Goal: Task Accomplishment & Management: Complete application form

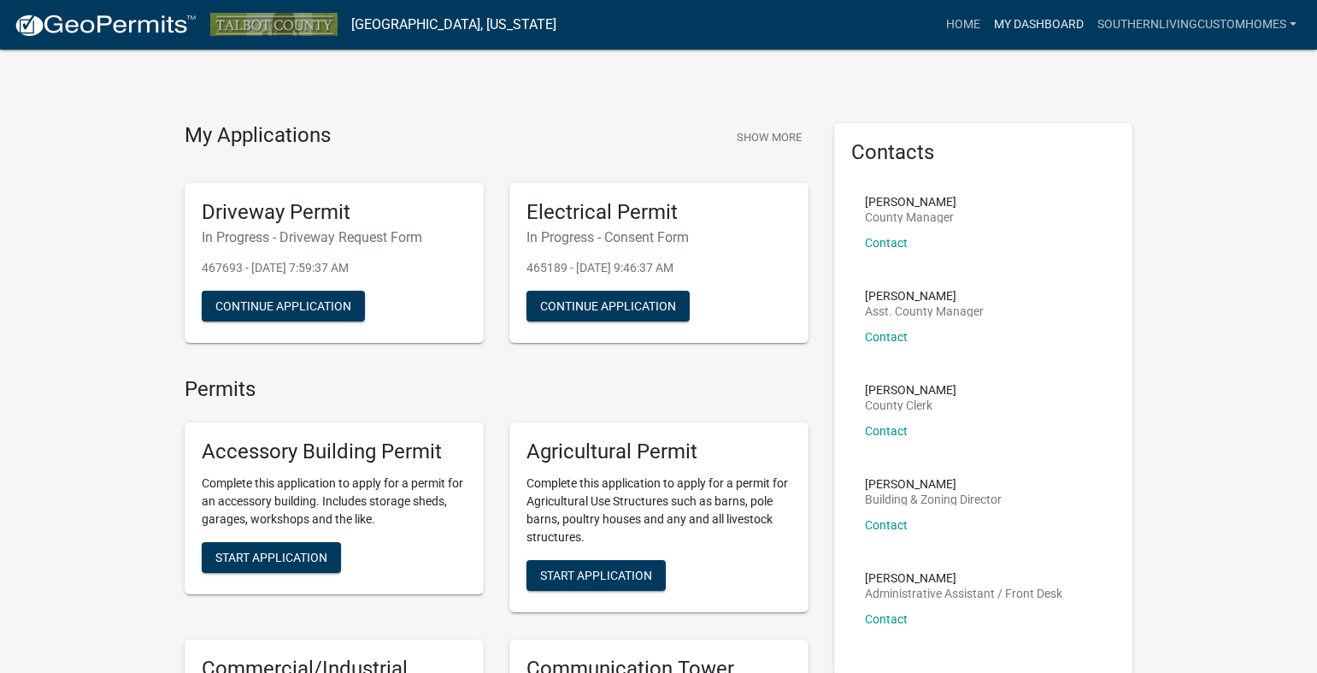
click at [1037, 20] on link "My Dashboard" at bounding box center [1038, 25] width 103 height 32
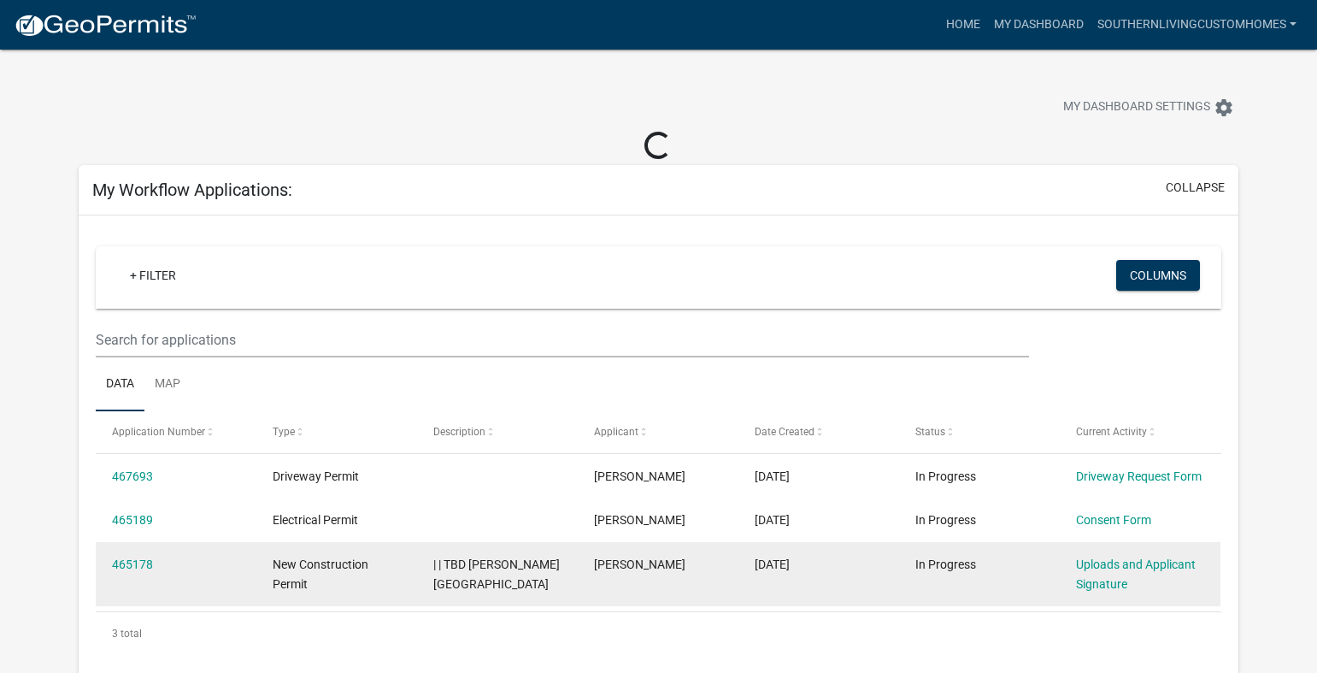
click at [350, 568] on span "New Construction Permit" at bounding box center [321, 573] width 96 height 33
click at [1066, 583] on datatable-body-cell "Uploads and Applicant Signature" at bounding box center [1140, 573] width 161 height 63
click at [1097, 571] on div "Uploads and Applicant Signature" at bounding box center [1140, 574] width 128 height 39
click at [1137, 557] on link "Uploads and Applicant Signature" at bounding box center [1136, 573] width 120 height 33
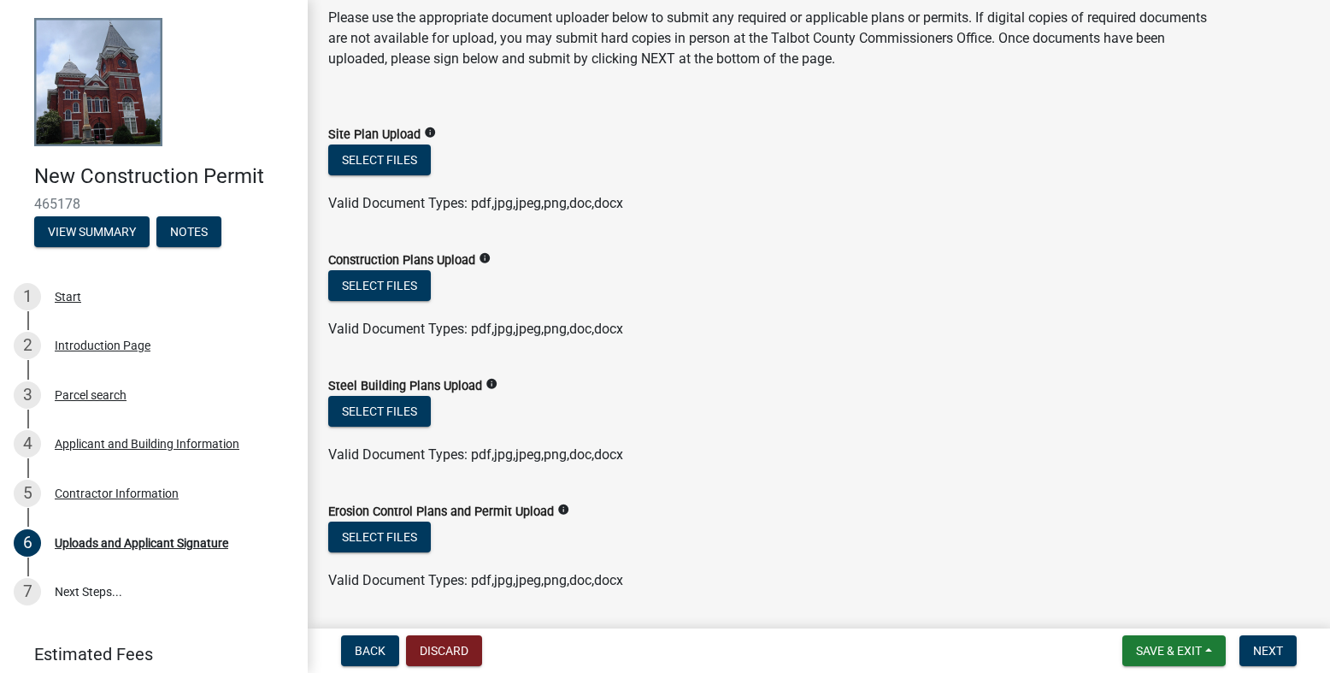
scroll to position [85, 0]
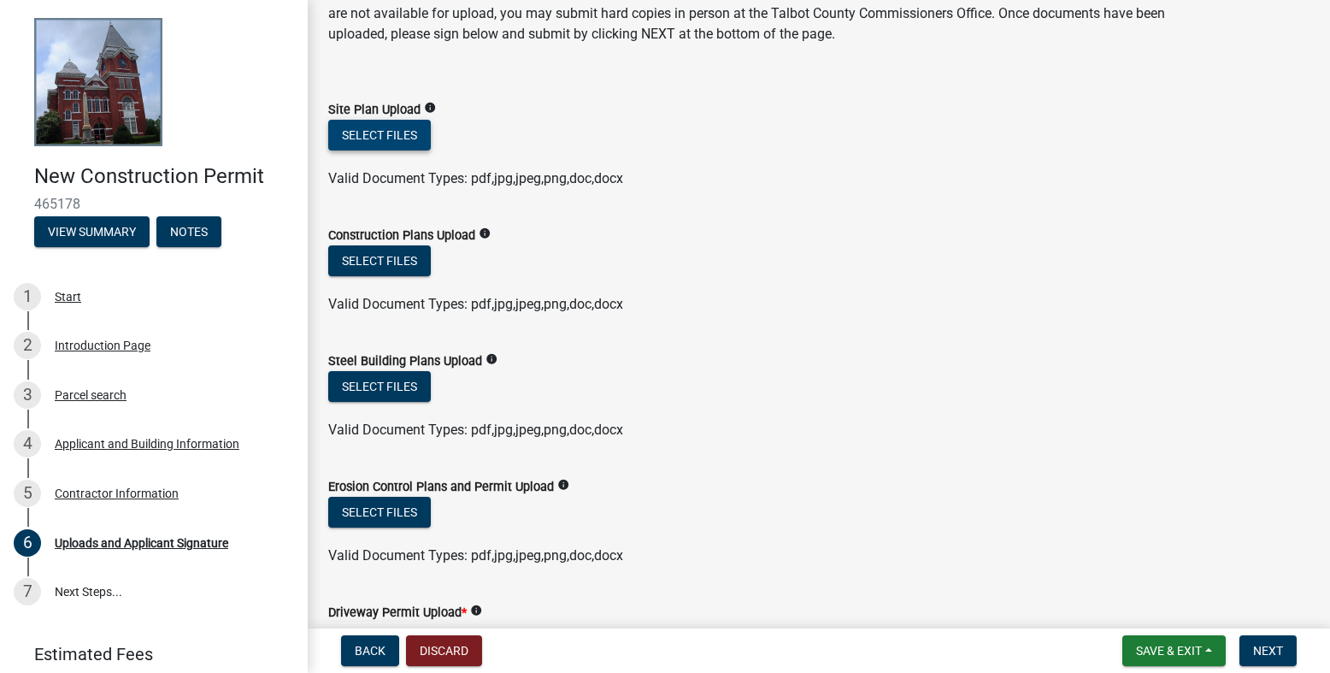
click at [399, 138] on button "Select files" at bounding box center [379, 135] width 103 height 31
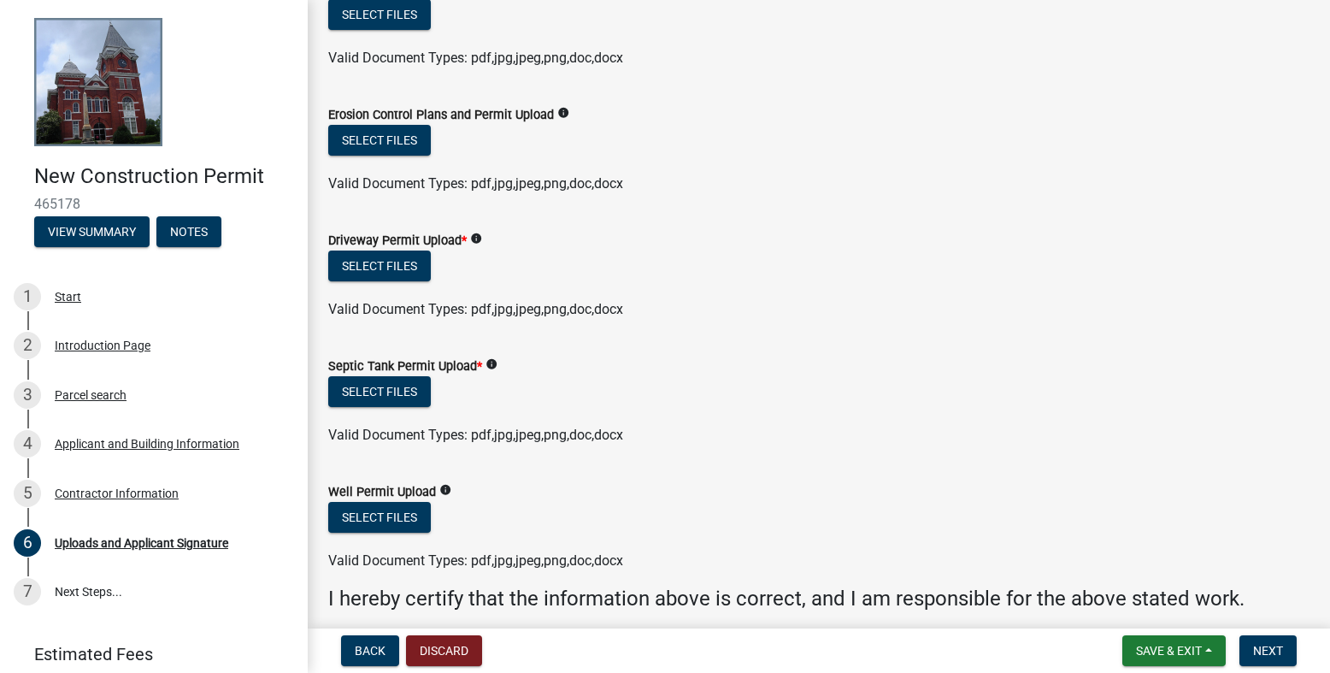
scroll to position [427, 0]
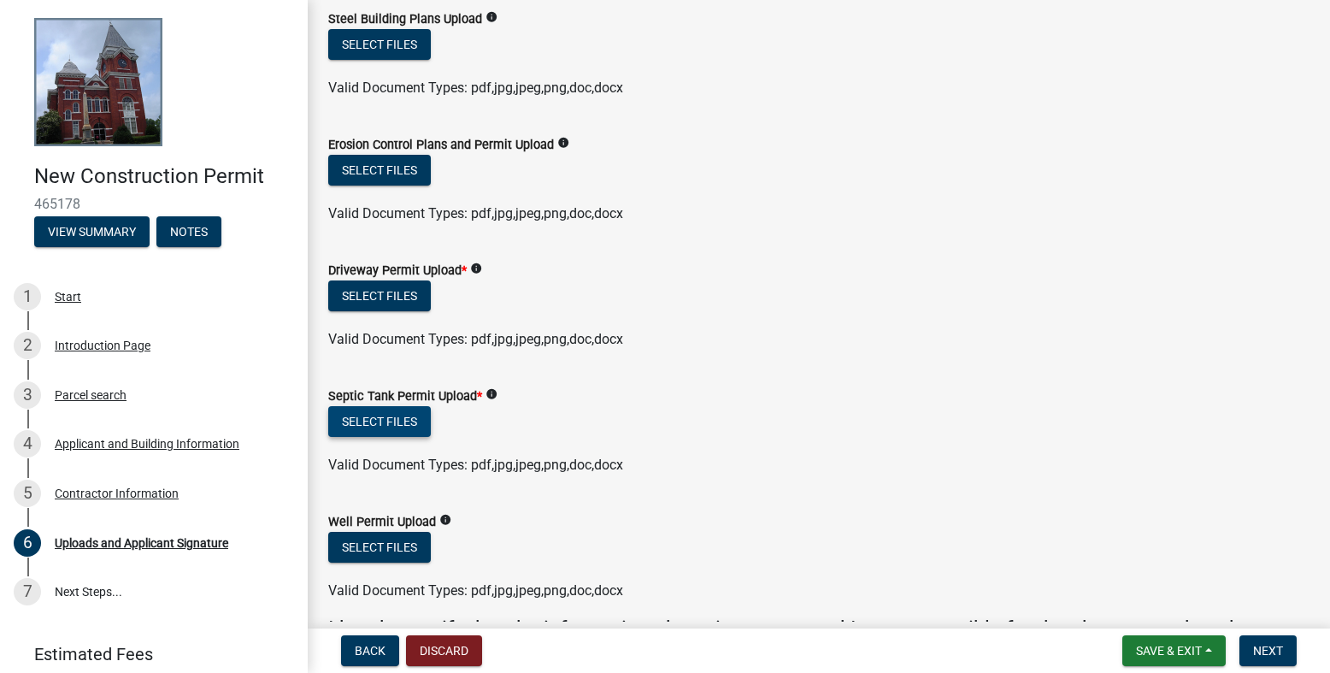
click at [392, 432] on button "Select files" at bounding box center [379, 421] width 103 height 31
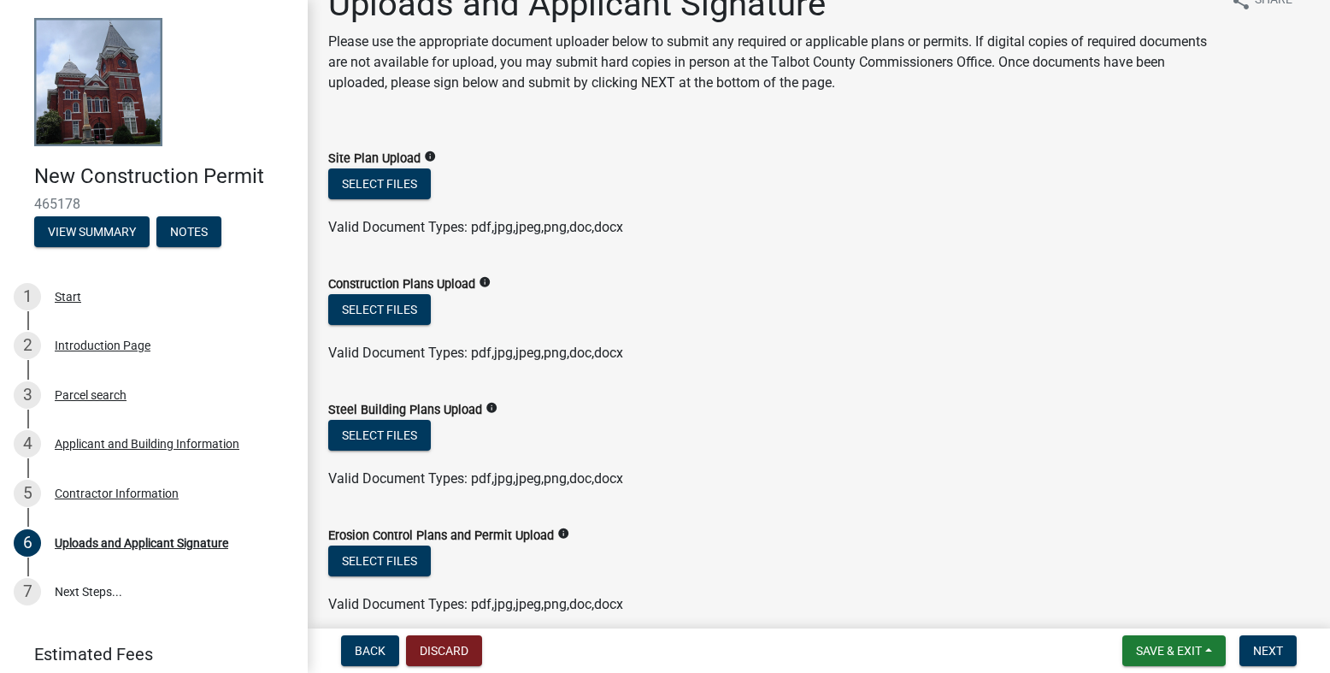
scroll to position [0, 0]
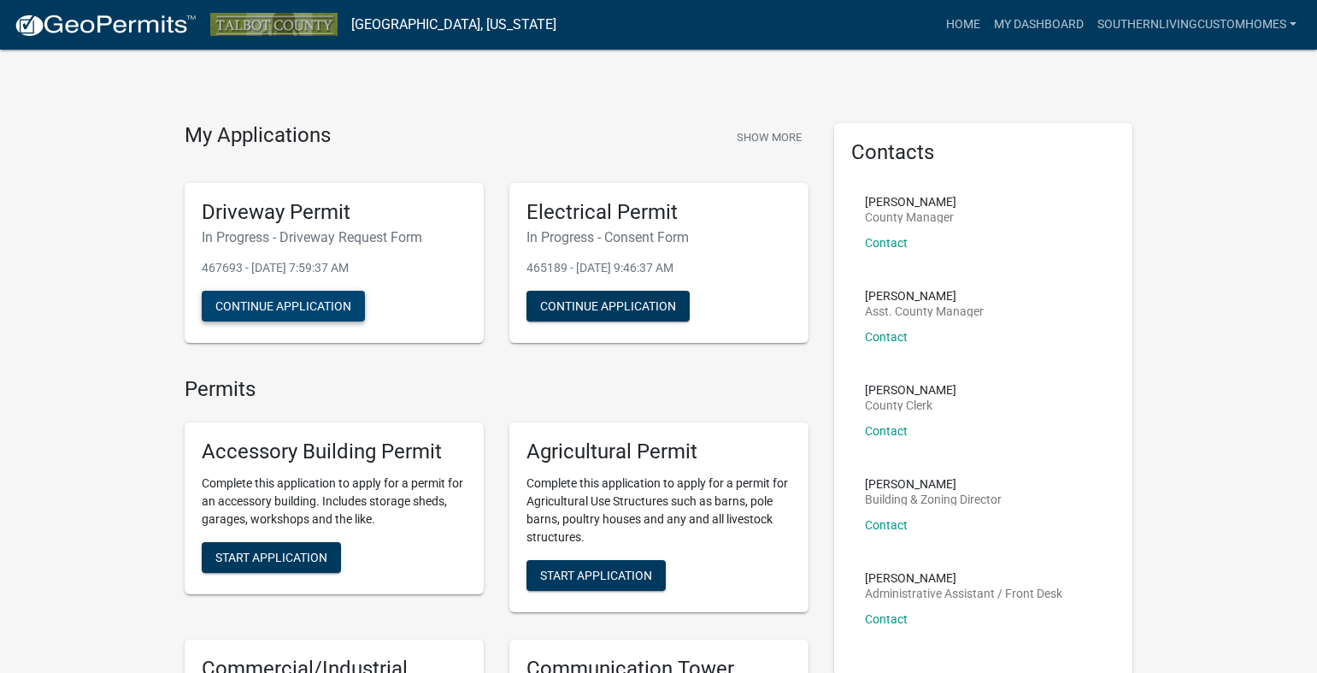
click at [273, 299] on button "Continue Application" at bounding box center [283, 306] width 163 height 31
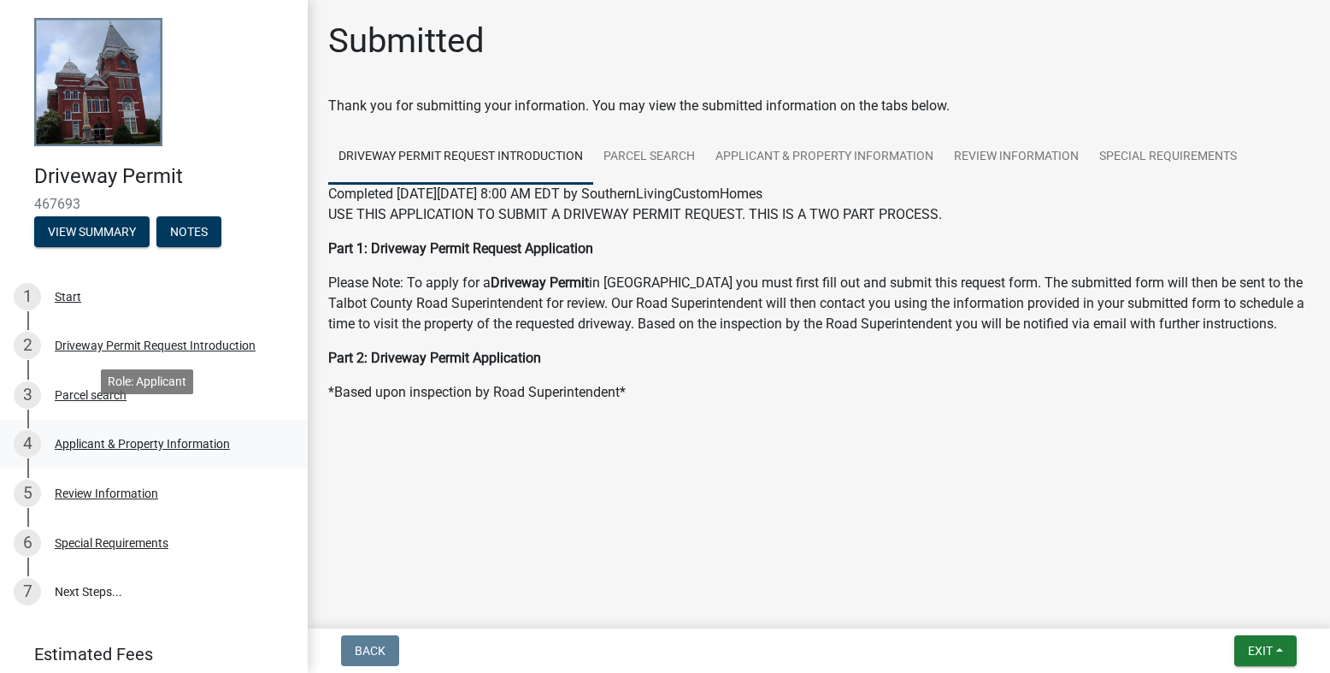
scroll to position [64, 0]
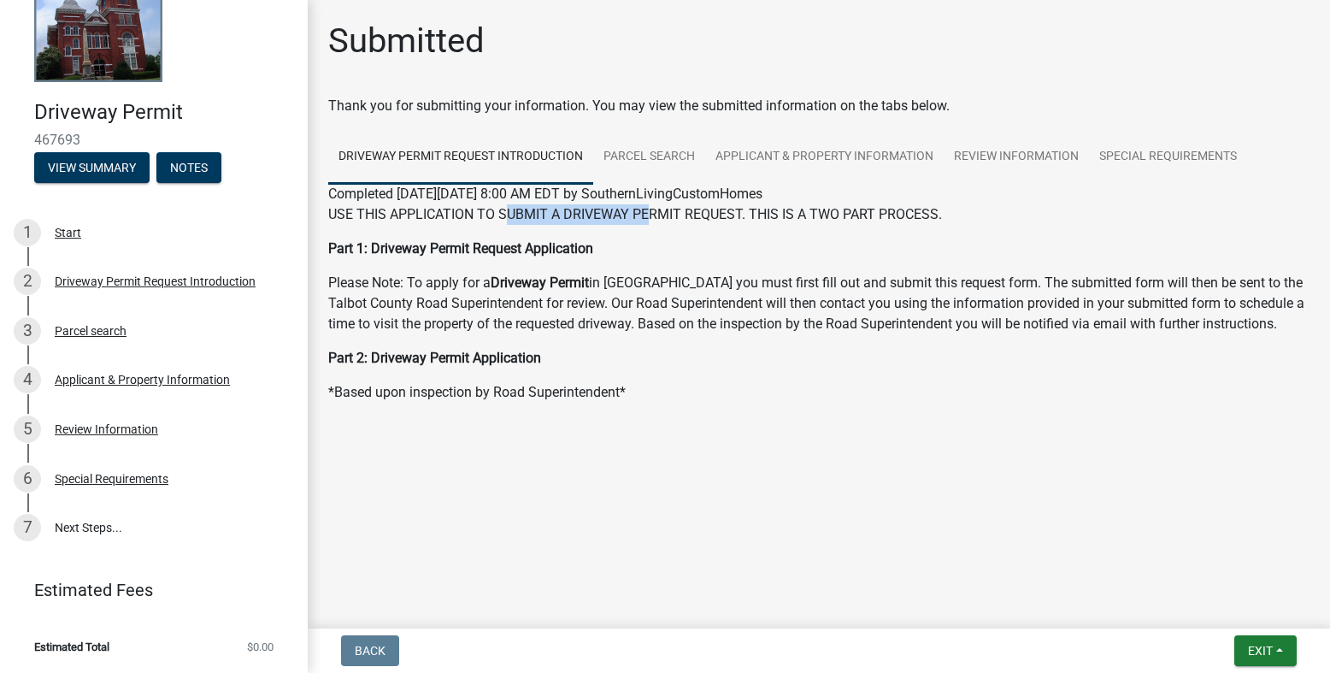
drag, startPoint x: 504, startPoint y: 212, endPoint x: 652, endPoint y: 215, distance: 147.9
click at [652, 215] on p "USE THIS APPLICATION TO SUBMIT A DRIVEWAY PERMIT REQUEST. THIS IS A TWO PART PR…" at bounding box center [818, 214] width 981 height 21
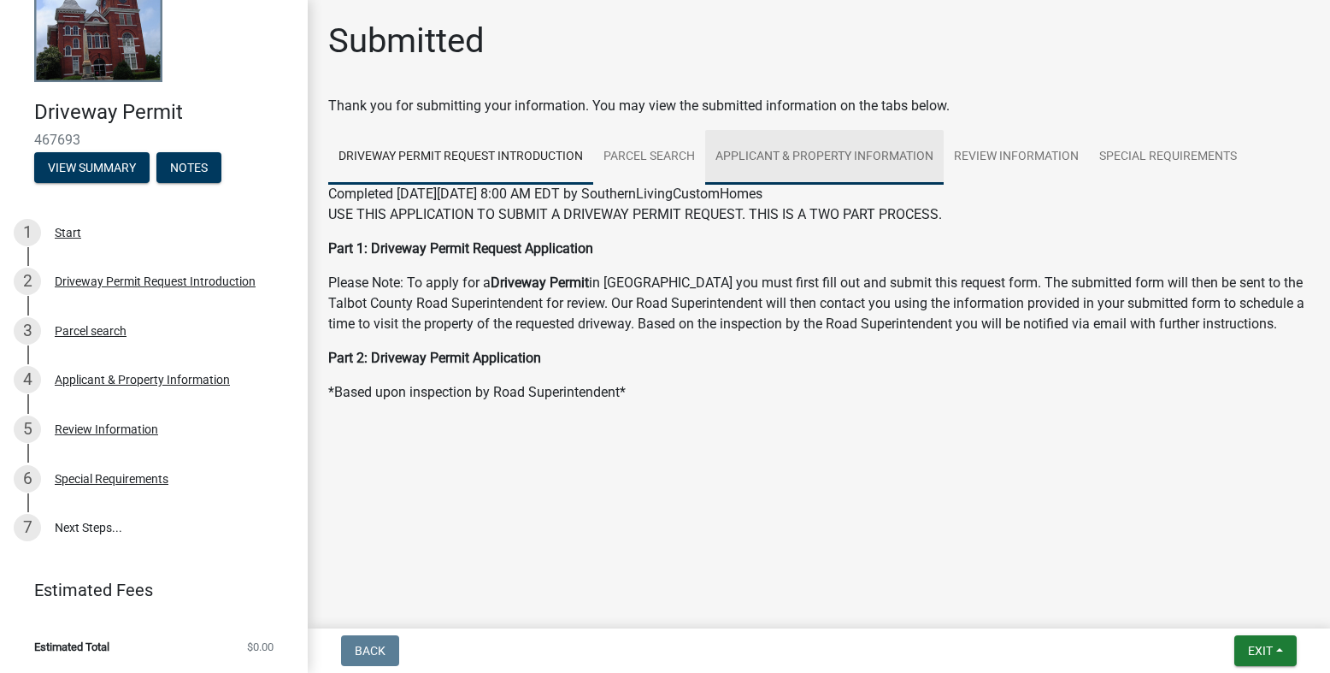
click at [854, 157] on link "Applicant & Property Information" at bounding box center [824, 157] width 238 height 55
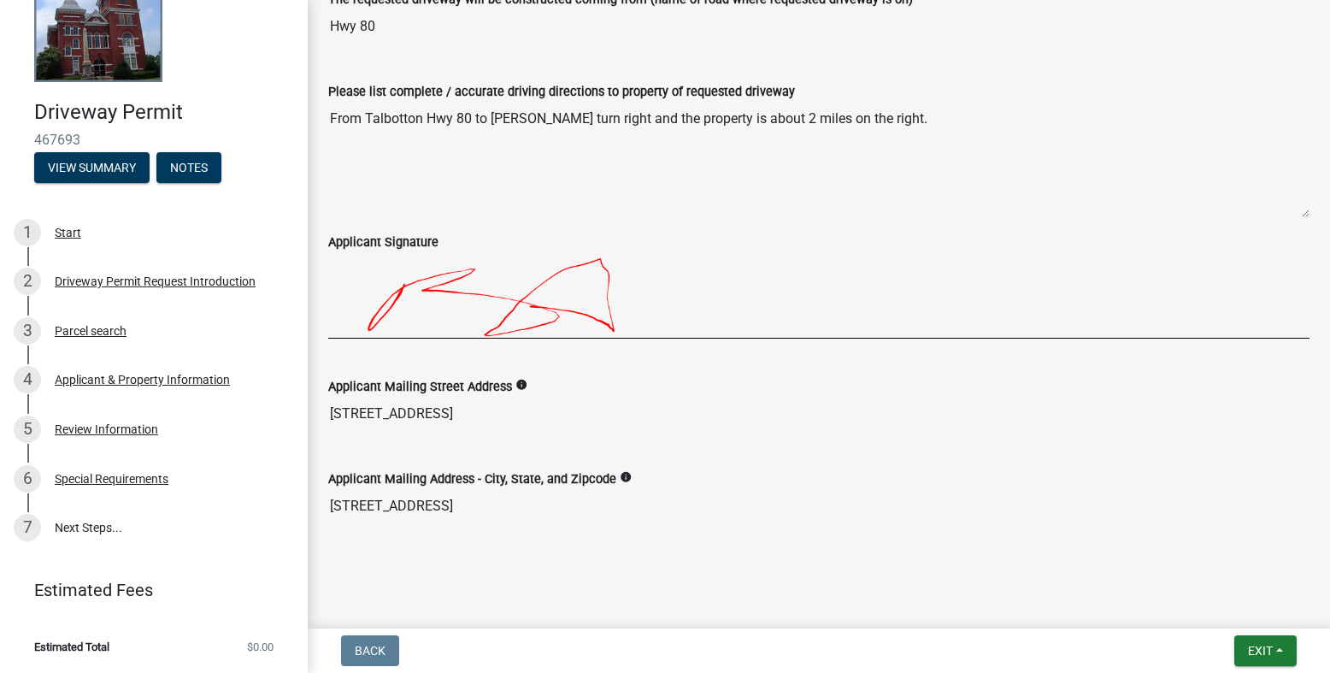
scroll to position [1199, 0]
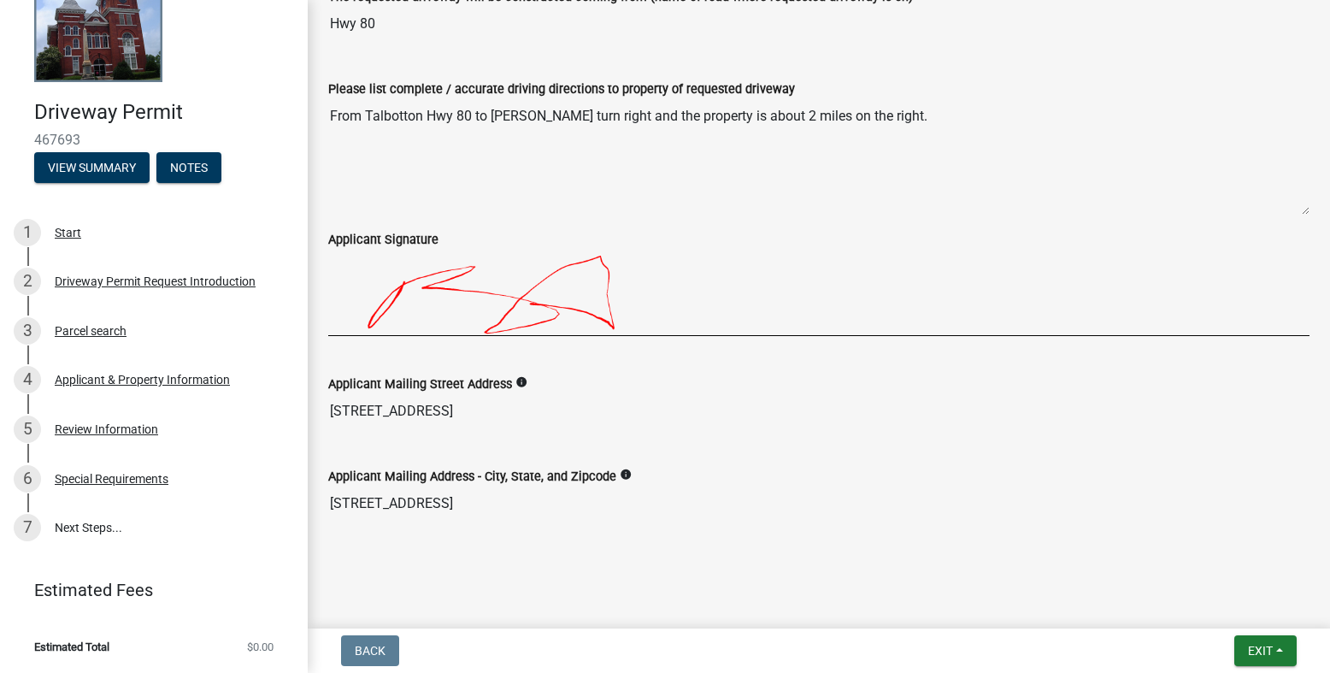
click at [516, 384] on icon "info" at bounding box center [521, 382] width 12 height 12
click at [478, 401] on input "[STREET_ADDRESS]" at bounding box center [818, 411] width 981 height 34
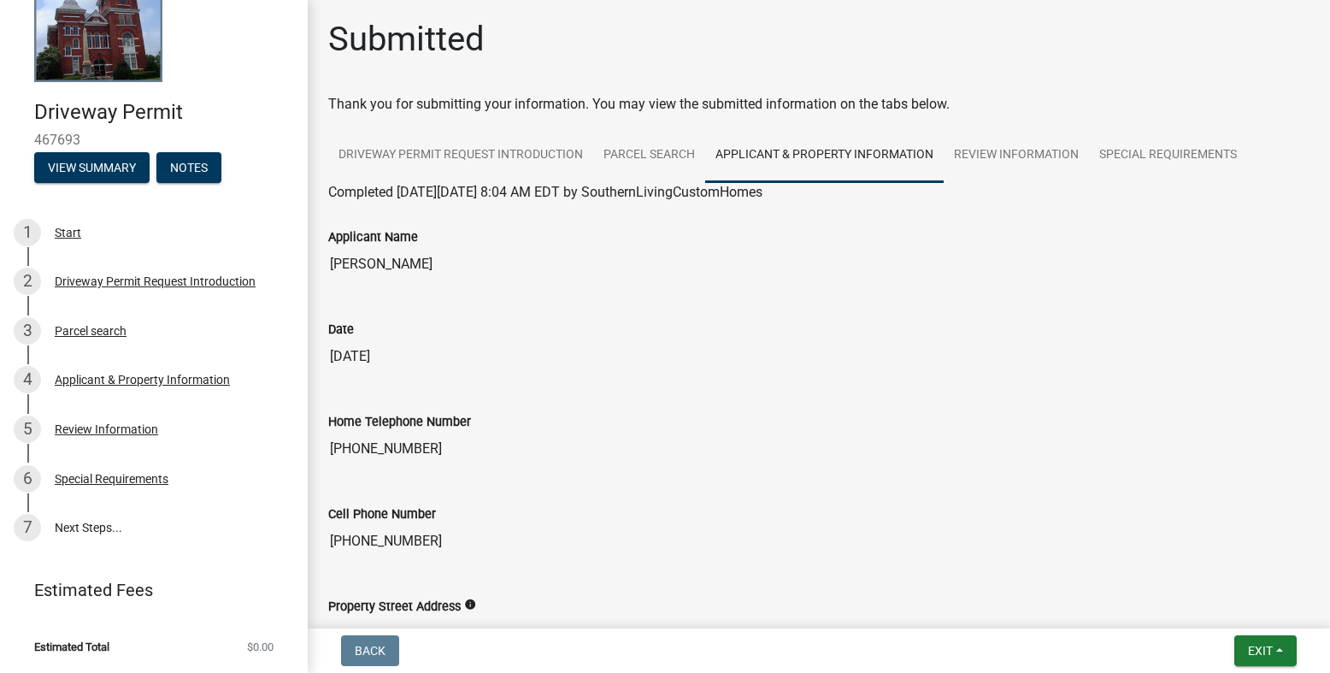
scroll to position [0, 0]
click at [1031, 164] on link "Review Information" at bounding box center [1015, 157] width 145 height 55
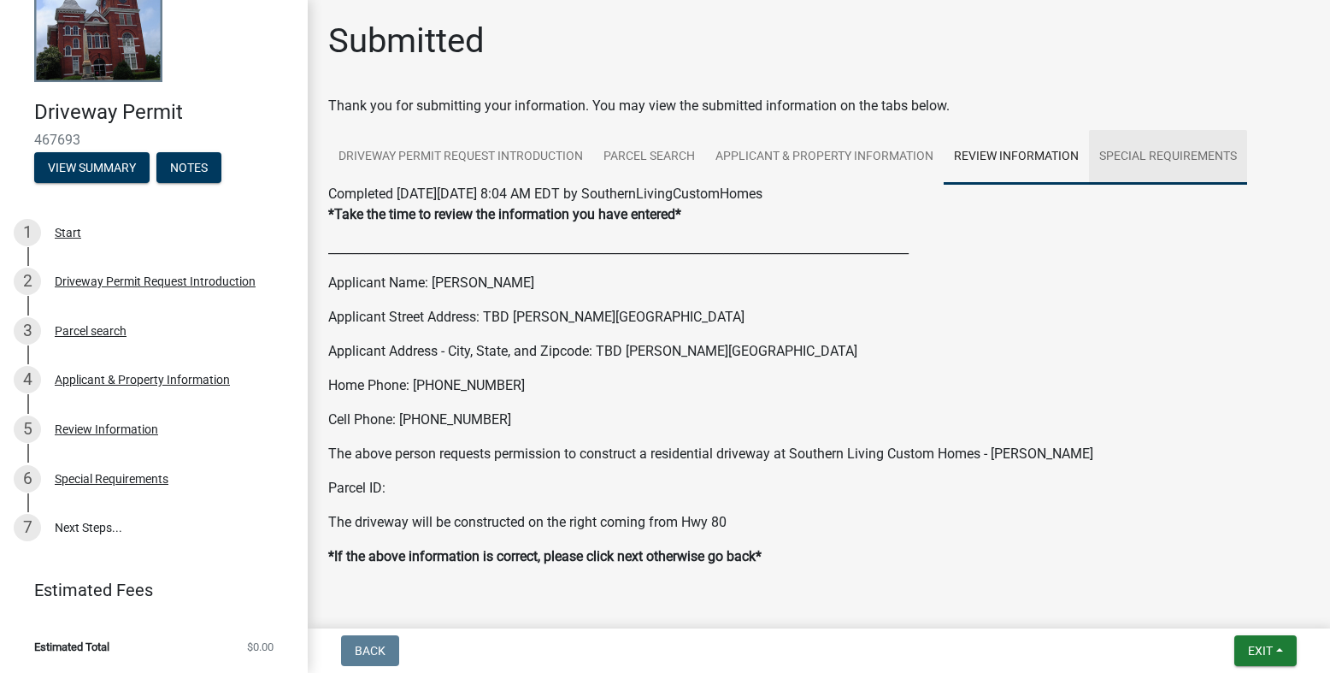
click at [1123, 163] on link "Special Requirements" at bounding box center [1168, 157] width 158 height 55
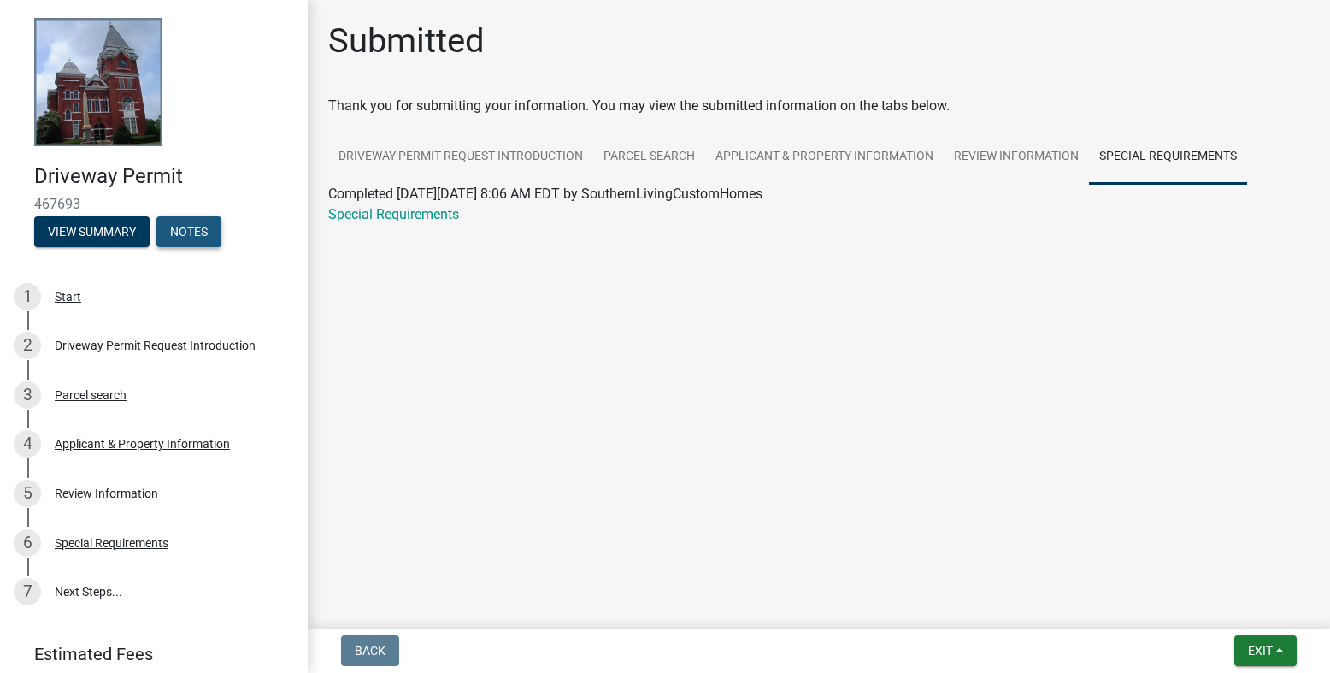
click at [198, 235] on button "Notes" at bounding box center [188, 231] width 65 height 31
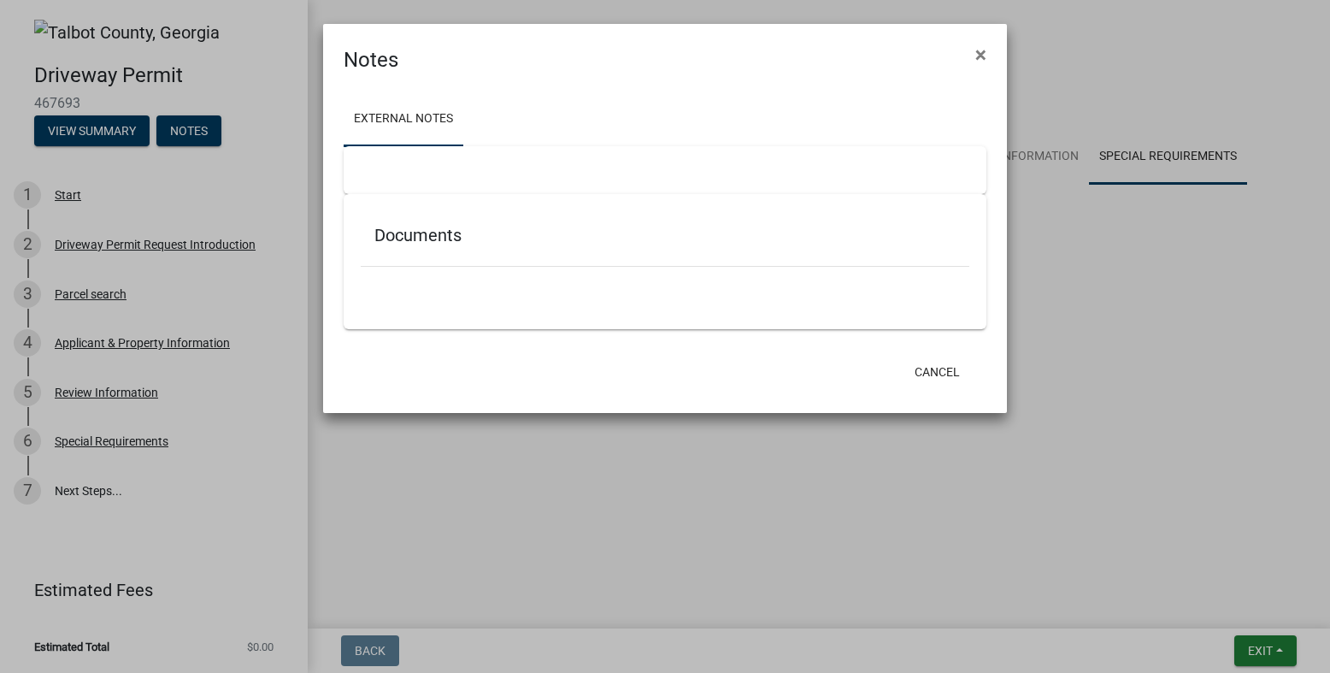
click at [673, 108] on ul "External Notes" at bounding box center [665, 119] width 643 height 54
drag, startPoint x: 945, startPoint y: 43, endPoint x: 965, endPoint y: 43, distance: 19.7
click at [953, 43] on div "Notes ×" at bounding box center [665, 49] width 684 height 51
click at [993, 43] on button "×" at bounding box center [980, 55] width 38 height 48
